Goal: Information Seeking & Learning: Check status

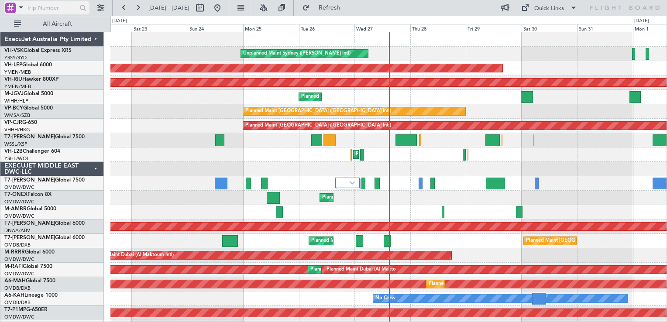
click at [10, 13] on div at bounding box center [14, 7] width 19 height 11
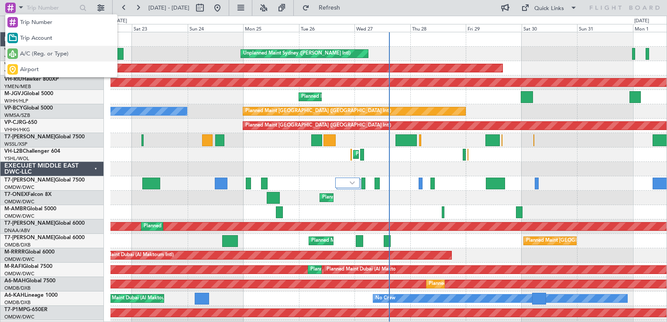
click at [61, 56] on span "A/C (Reg. or Type)" at bounding box center [44, 54] width 48 height 9
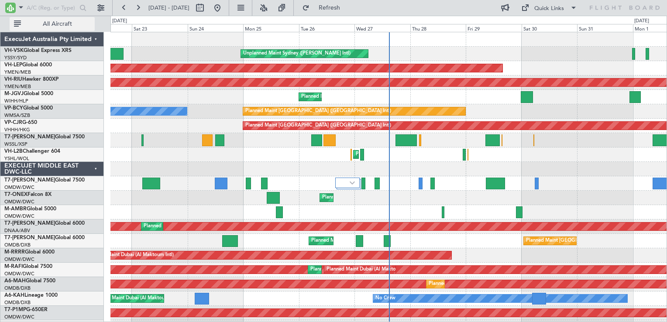
click at [63, 24] on span "All Aircraft" at bounding box center [57, 24] width 69 height 6
click at [63, 24] on span "Only With Activity" at bounding box center [57, 24] width 69 height 6
click at [71, 23] on span "All Aircraft" at bounding box center [57, 24] width 69 height 6
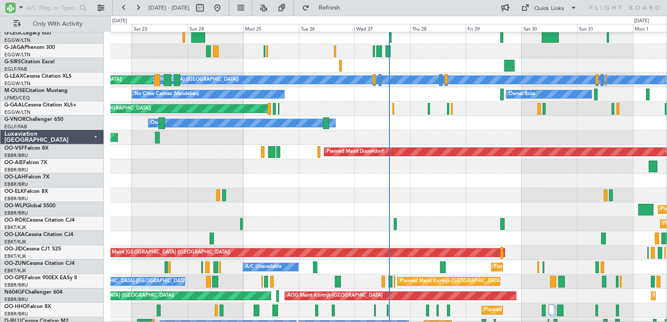
scroll to position [262, 0]
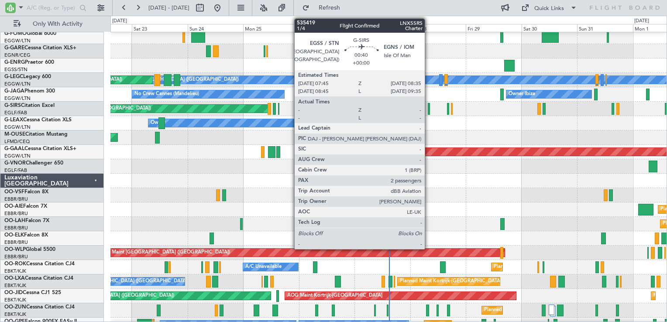
click at [429, 109] on div at bounding box center [429, 109] width 2 height 12
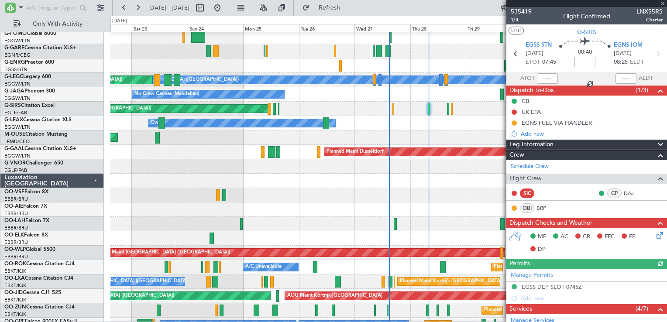
scroll to position [208, 0]
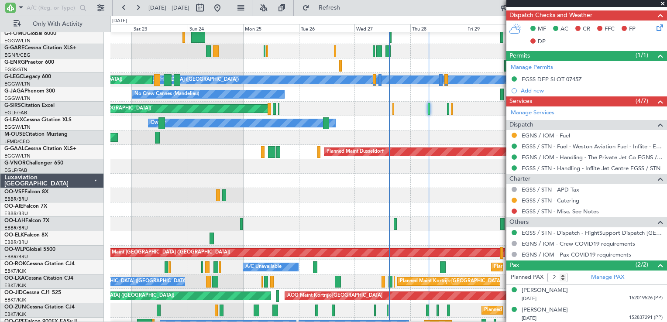
click at [662, 3] on span at bounding box center [663, 4] width 9 height 8
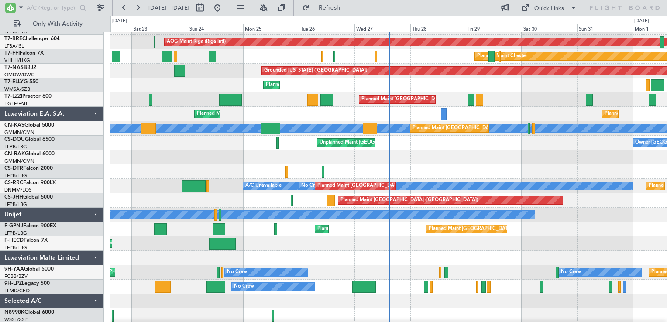
scroll to position [732, 0]
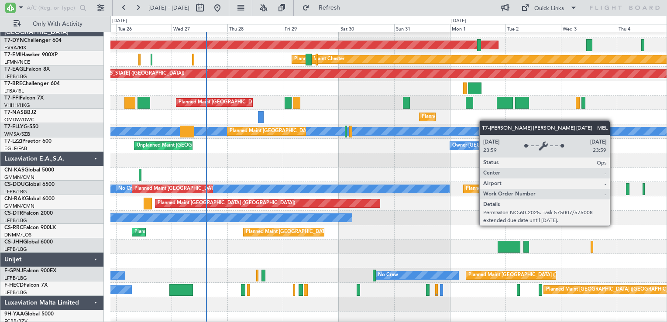
click at [298, 135] on div "MEL" at bounding box center [389, 132] width 1669 height 8
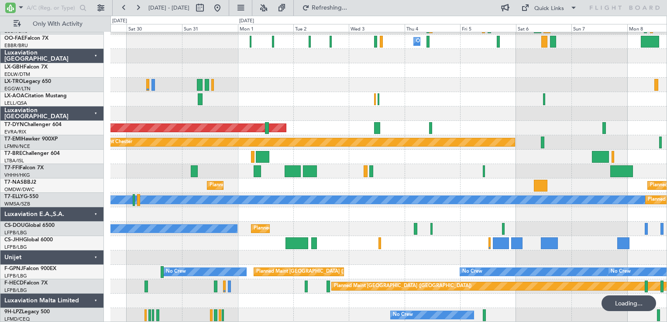
scroll to position [574, 0]
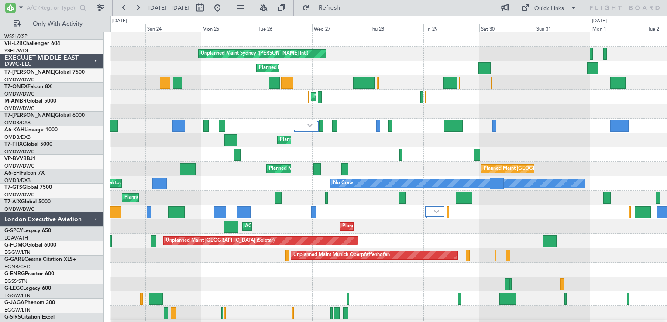
scroll to position [0, 0]
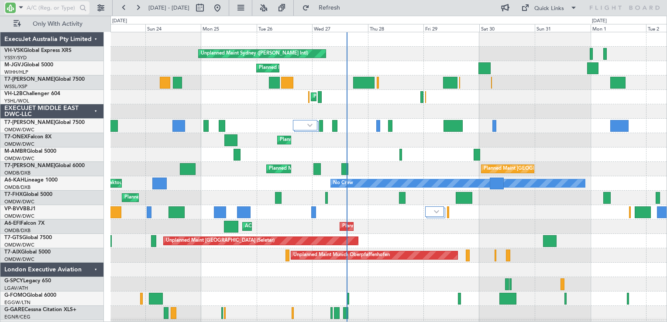
click at [41, 8] on input "text" at bounding box center [52, 7] width 50 height 13
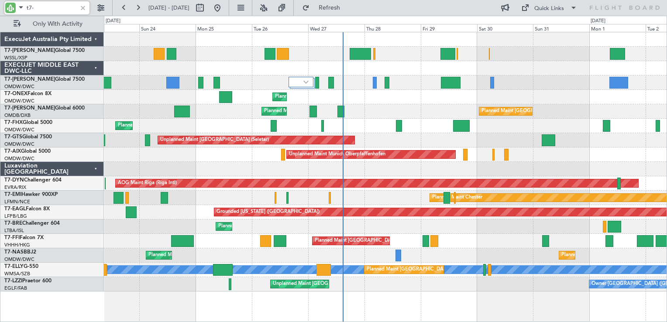
type input "t7-d"
